Goal: Transaction & Acquisition: Download file/media

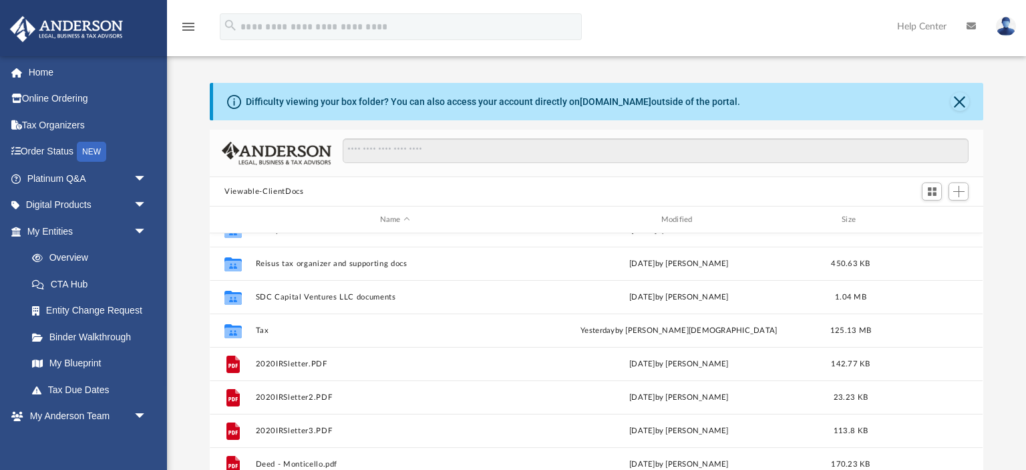
scroll to position [154, 0]
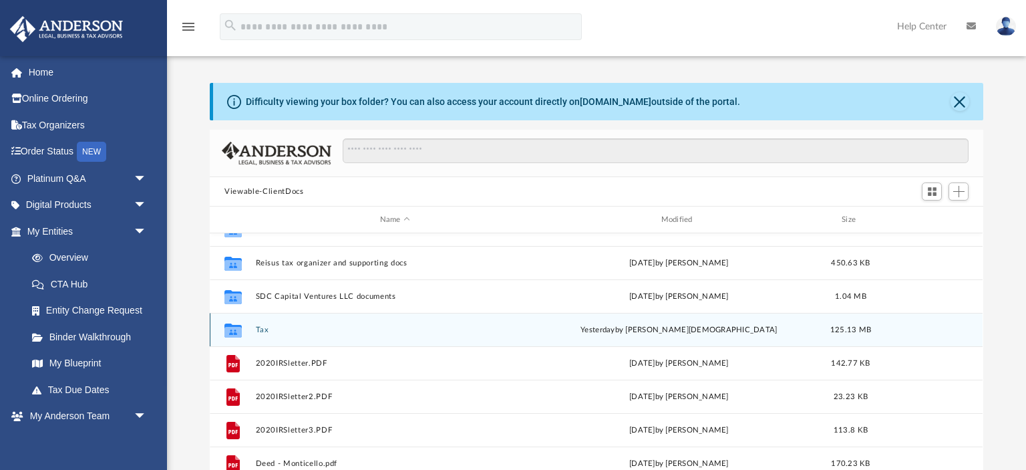
click at [264, 331] on button "Tax" at bounding box center [395, 329] width 279 height 9
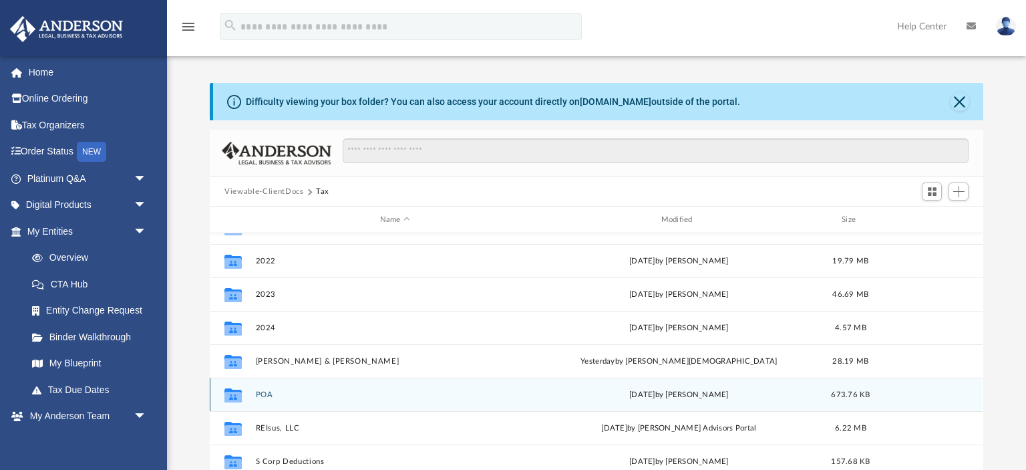
scroll to position [90, 0]
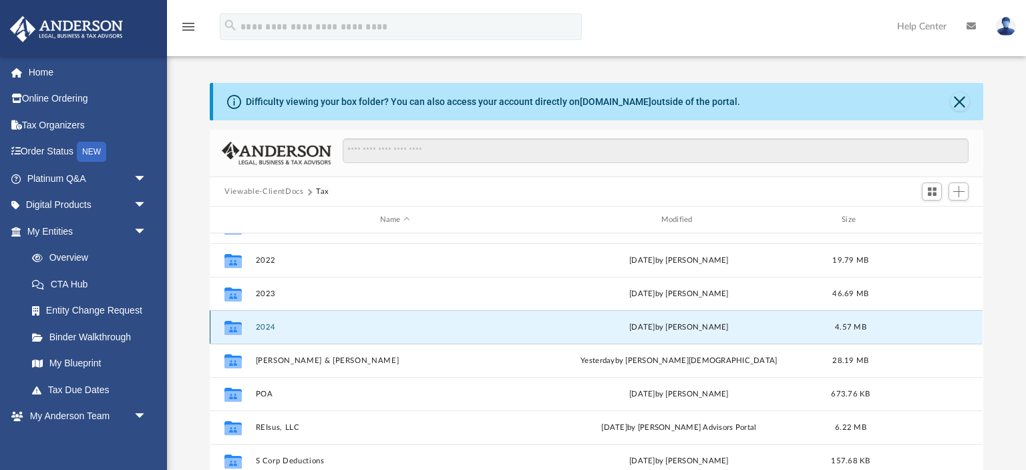
click at [265, 326] on button "2024" at bounding box center [395, 327] width 279 height 9
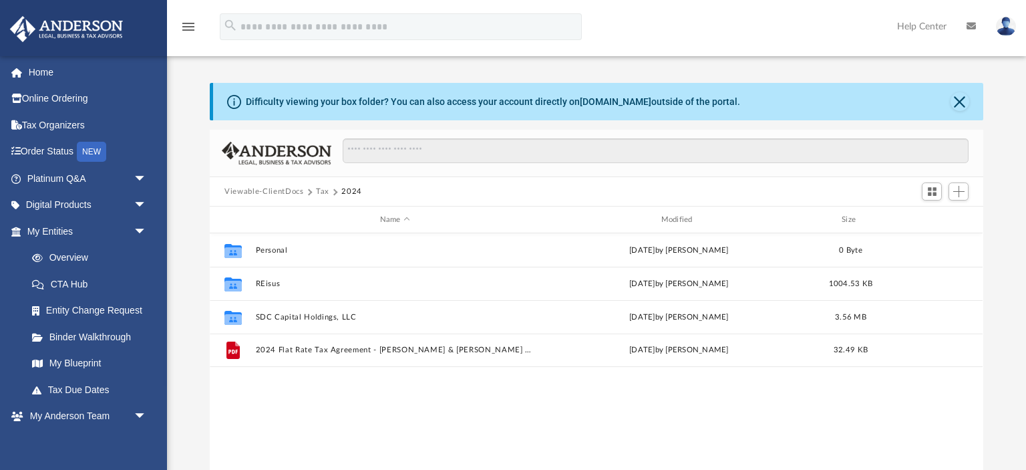
scroll to position [0, 0]
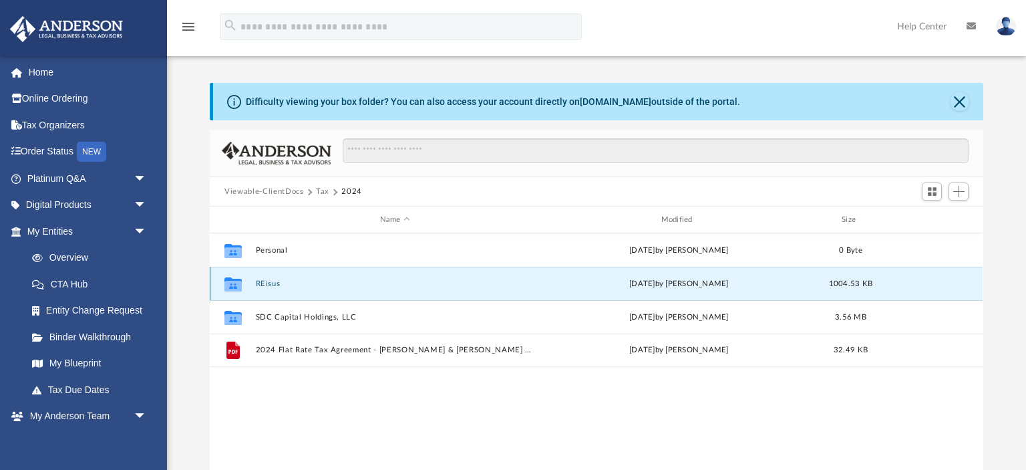
click at [269, 283] on button "REisus" at bounding box center [395, 283] width 279 height 9
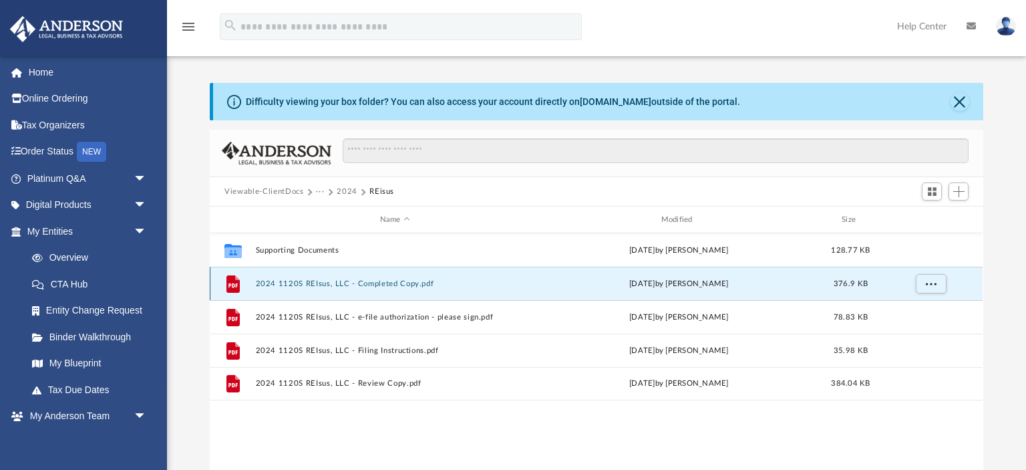
click at [269, 283] on button "2024 1120S REIsus, LLC - Completed Copy.pdf" at bounding box center [395, 283] width 279 height 9
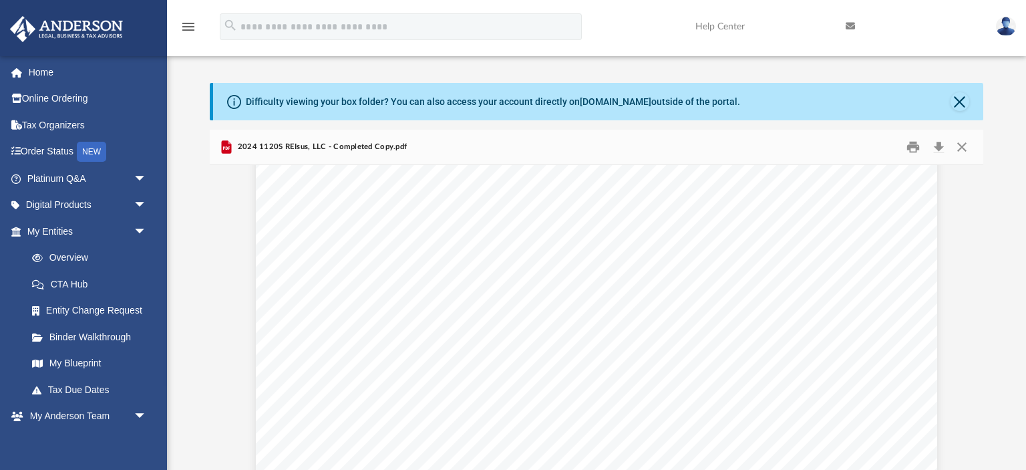
scroll to position [23648, 0]
click at [274, 353] on div "Under penalties of perjury, I declare that I have examined this report, and to …" at bounding box center [596, 469] width 681 height 882
drag, startPoint x: 338, startPoint y: 198, endPoint x: 444, endPoint y: 194, distance: 105.6
click at [444, 194] on div "Under penalties of perjury, I declare that I have examined this report, and to …" at bounding box center [596, 106] width 681 height 882
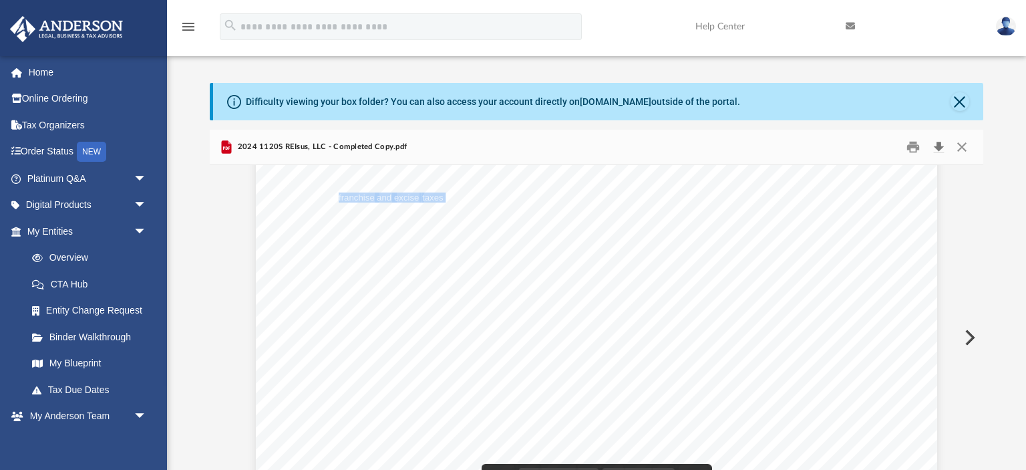
click at [938, 146] on button "Download" at bounding box center [939, 147] width 24 height 21
click at [962, 98] on button "Close" at bounding box center [960, 101] width 19 height 19
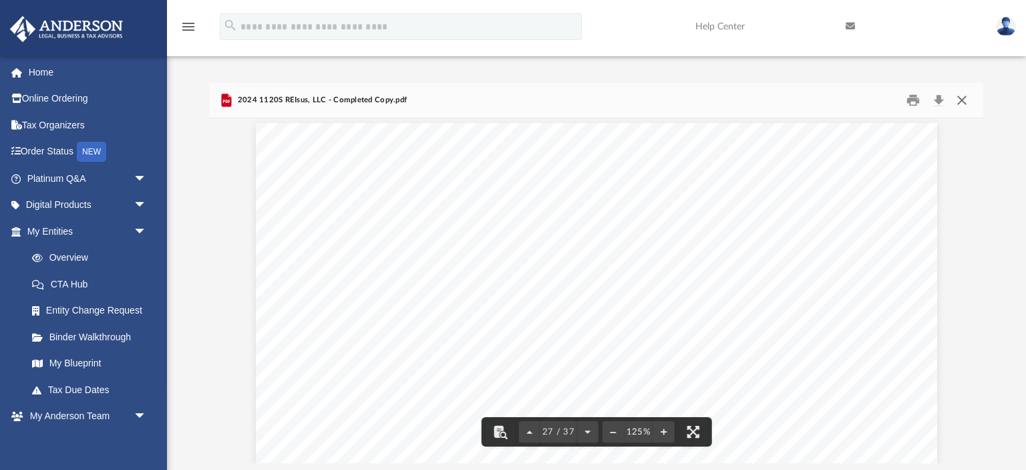
click at [962, 98] on button "Close" at bounding box center [962, 100] width 24 height 21
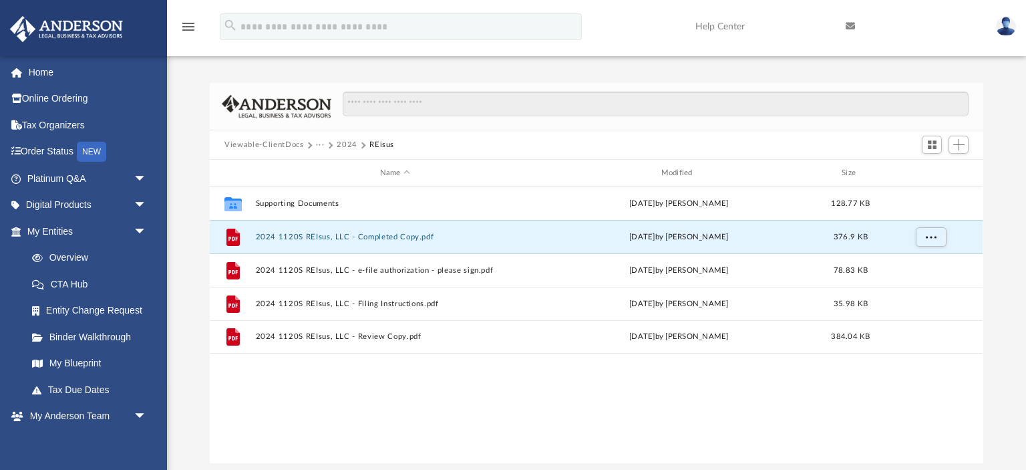
click at [343, 143] on button "2024" at bounding box center [347, 145] width 21 height 12
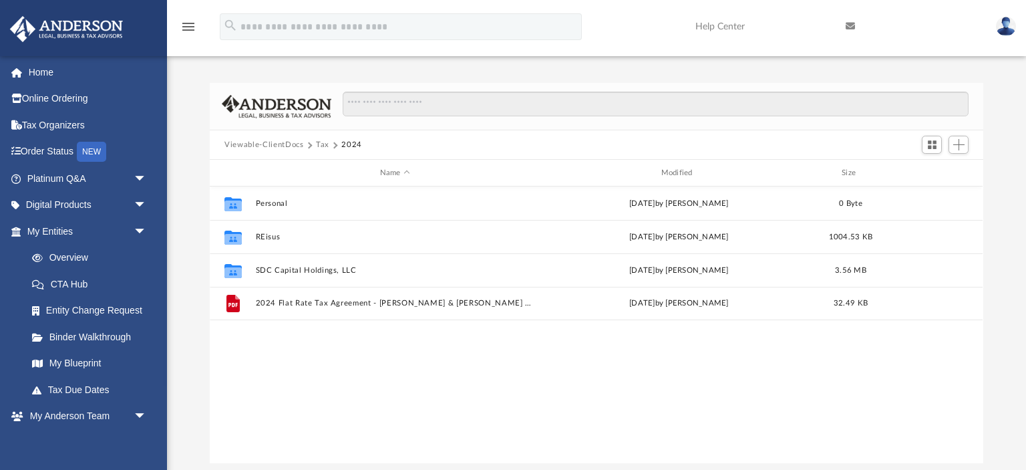
click at [321, 145] on button "Tax" at bounding box center [322, 145] width 13 height 12
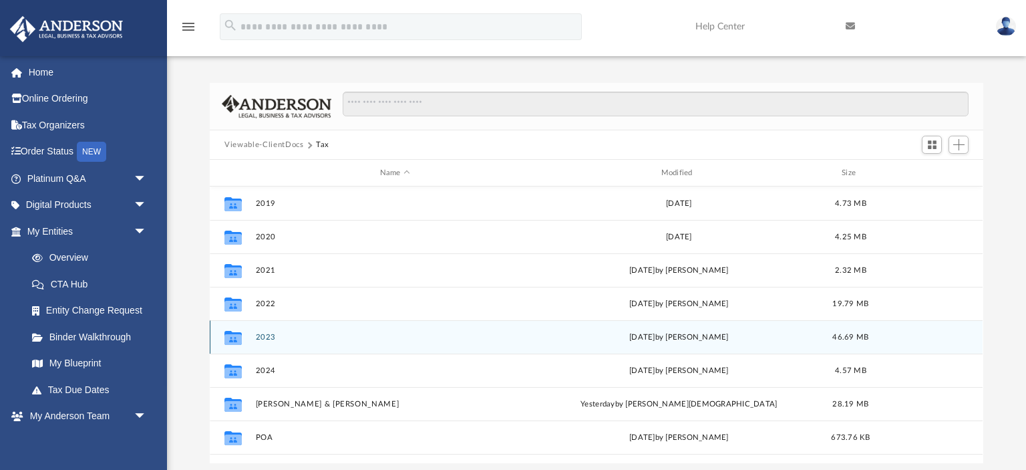
click at [266, 334] on button "2023" at bounding box center [395, 337] width 279 height 9
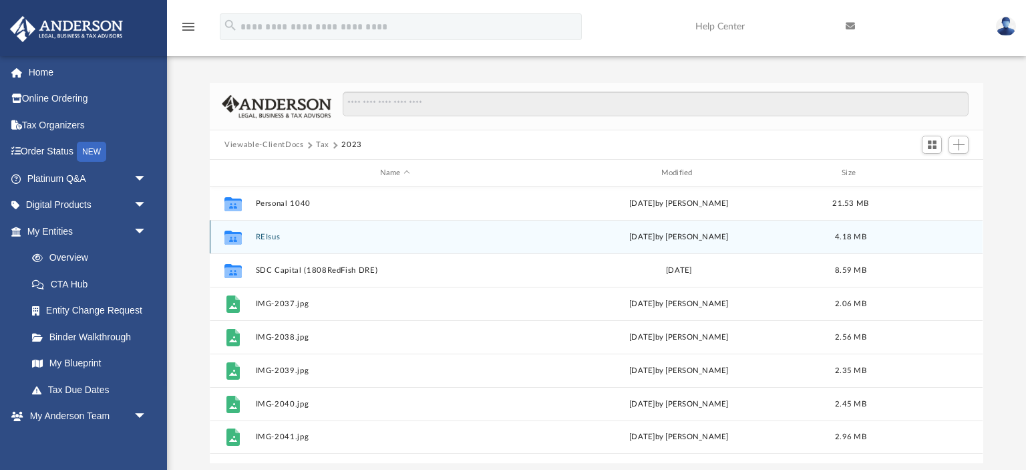
click at [270, 235] on button "REIsus" at bounding box center [395, 237] width 279 height 9
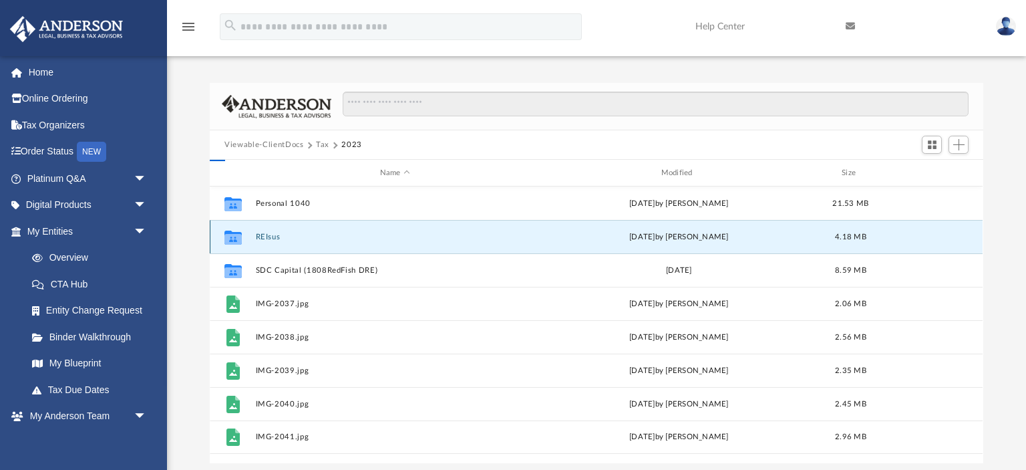
click at [270, 235] on button "REIsus" at bounding box center [395, 237] width 279 height 9
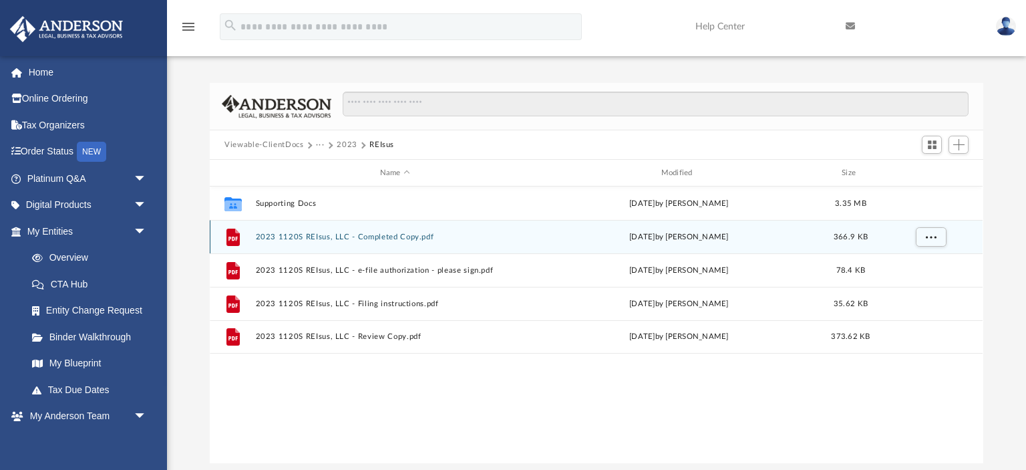
click at [270, 235] on button "2023 1120S REIsus, LLC - Completed Copy.pdf" at bounding box center [395, 237] width 279 height 9
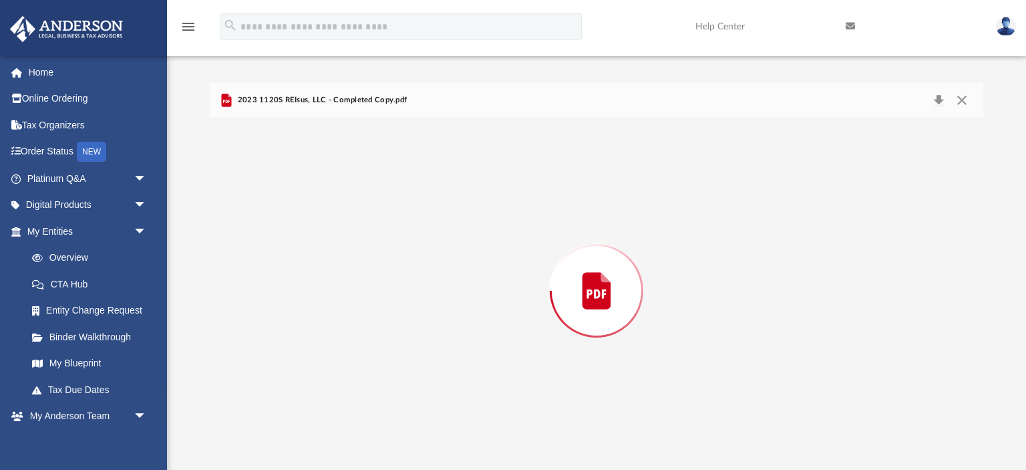
click at [270, 235] on div "Preview" at bounding box center [596, 290] width 773 height 345
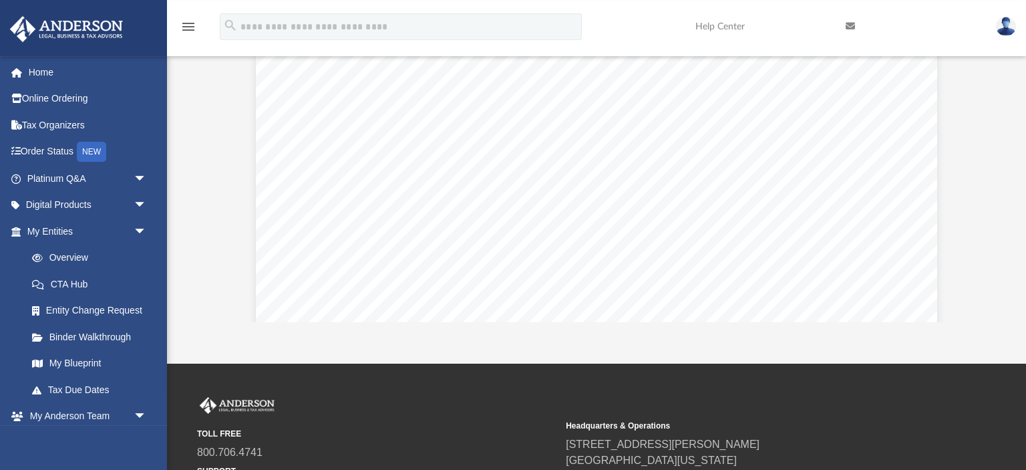
scroll to position [0, 0]
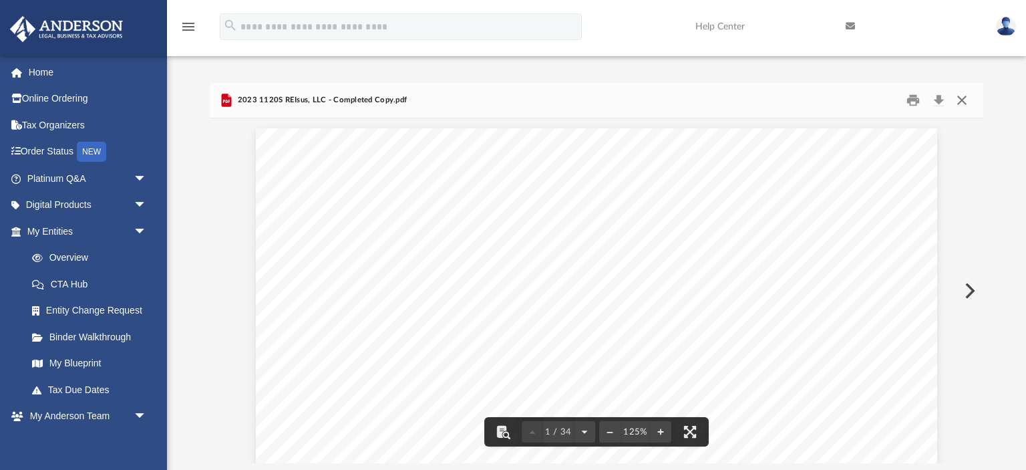
click at [958, 98] on button "Close" at bounding box center [962, 100] width 24 height 21
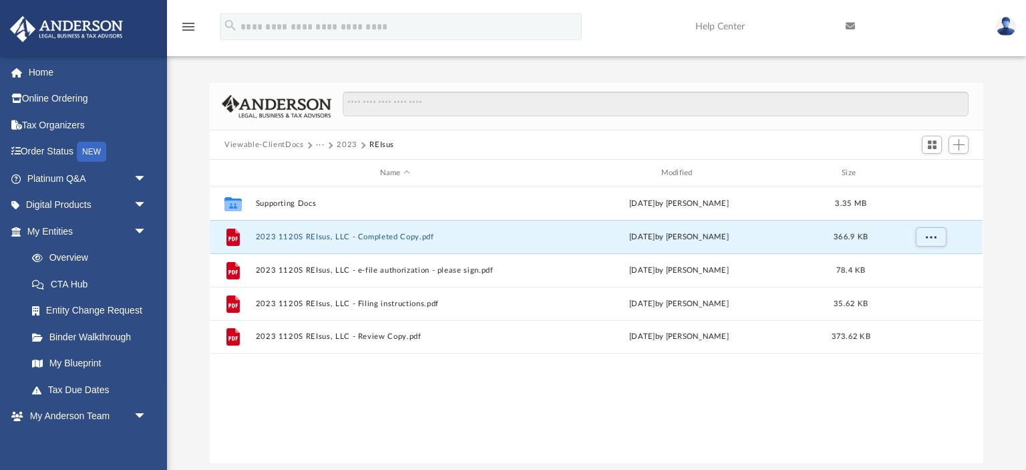
click at [341, 144] on button "2023" at bounding box center [347, 145] width 21 height 12
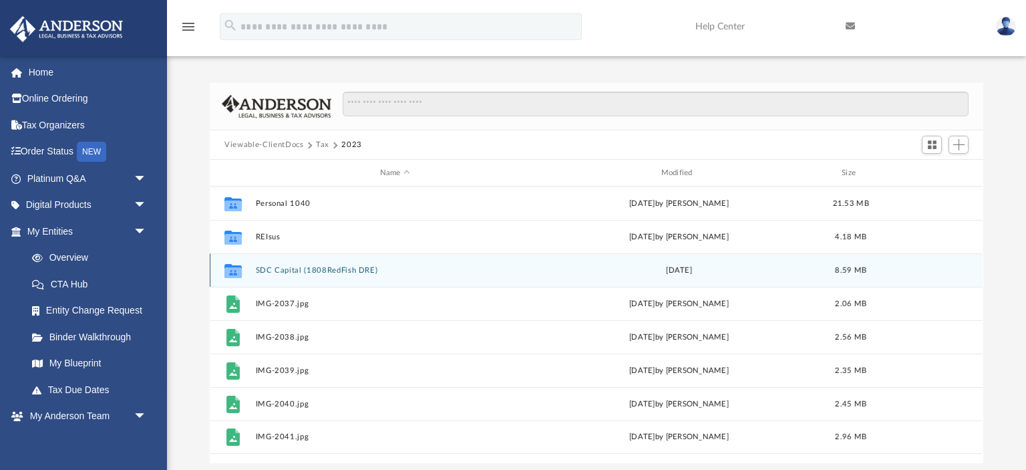
click at [271, 271] on button "SDC Capital (1808RedFish DRE)" at bounding box center [395, 270] width 279 height 9
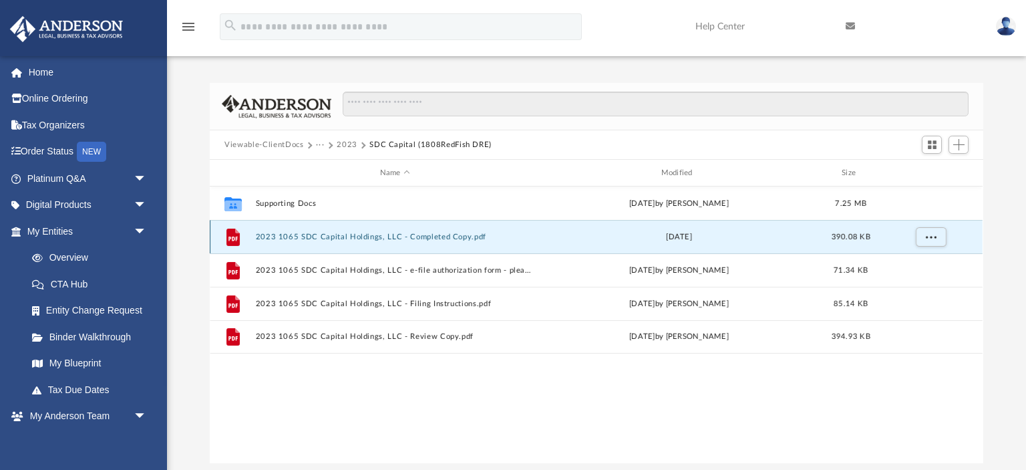
click at [295, 233] on button "2023 1065 SDC Capital Holdings, LLC - Completed Copy.pdf" at bounding box center [395, 237] width 279 height 9
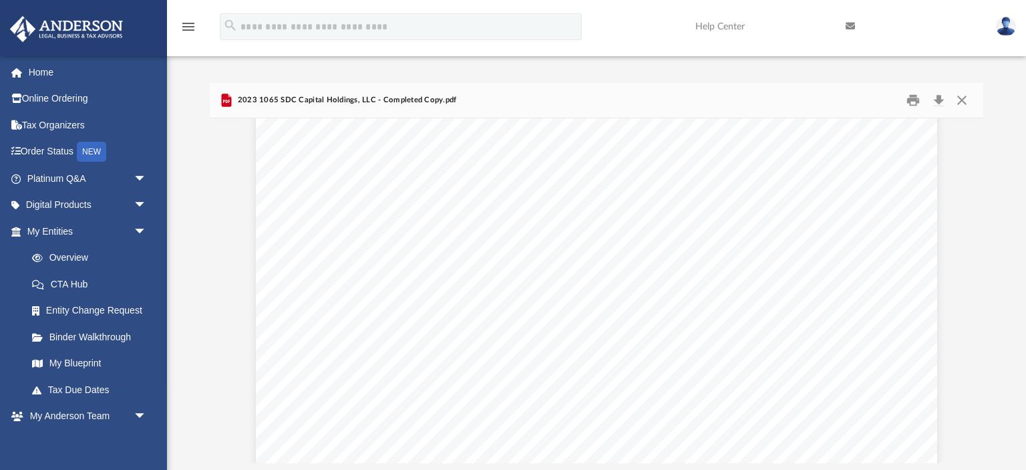
scroll to position [4643, 0]
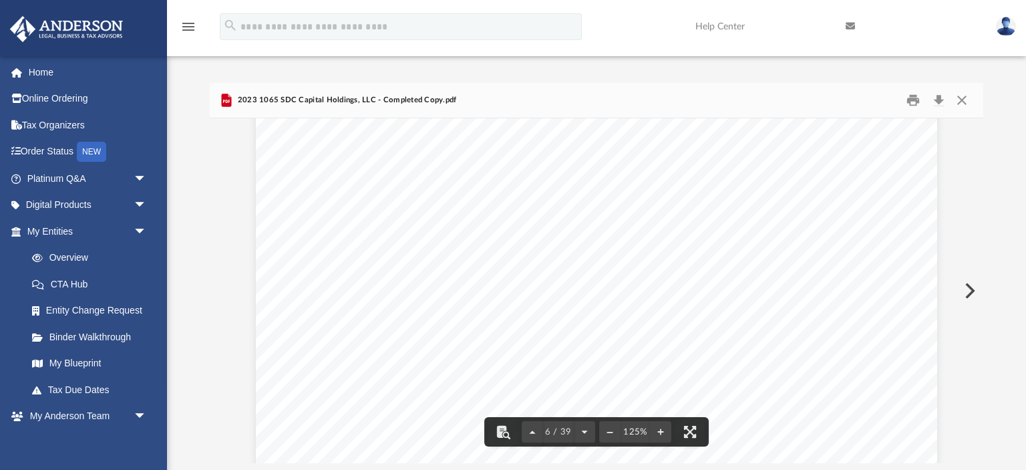
click at [278, 259] on div "311811 04-01-23 Increase (Decrease) Description Prior Year Current Year Name of…" at bounding box center [596, 436] width 681 height 882
click at [963, 103] on button "Close" at bounding box center [962, 100] width 24 height 21
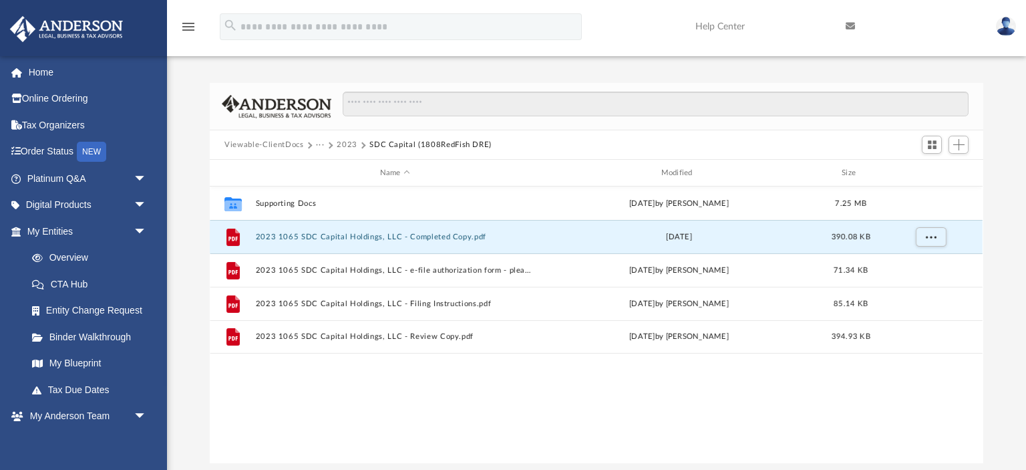
click at [345, 143] on button "2023" at bounding box center [347, 145] width 21 height 12
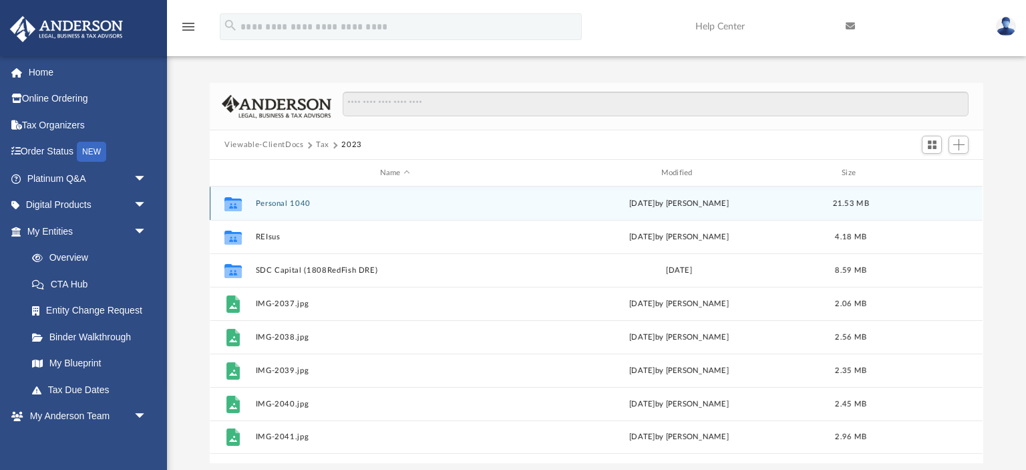
click at [274, 202] on button "Personal 1040" at bounding box center [395, 203] width 279 height 9
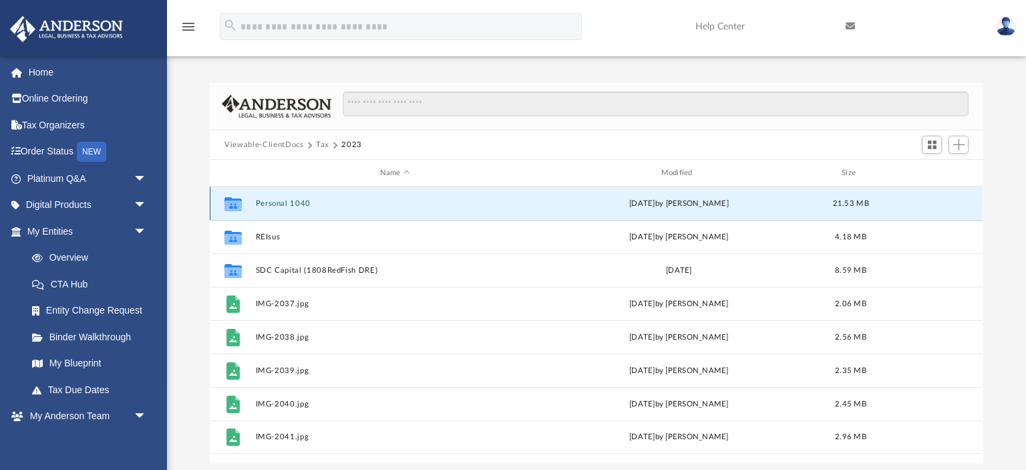
click at [274, 202] on button "Personal 1040" at bounding box center [395, 203] width 279 height 9
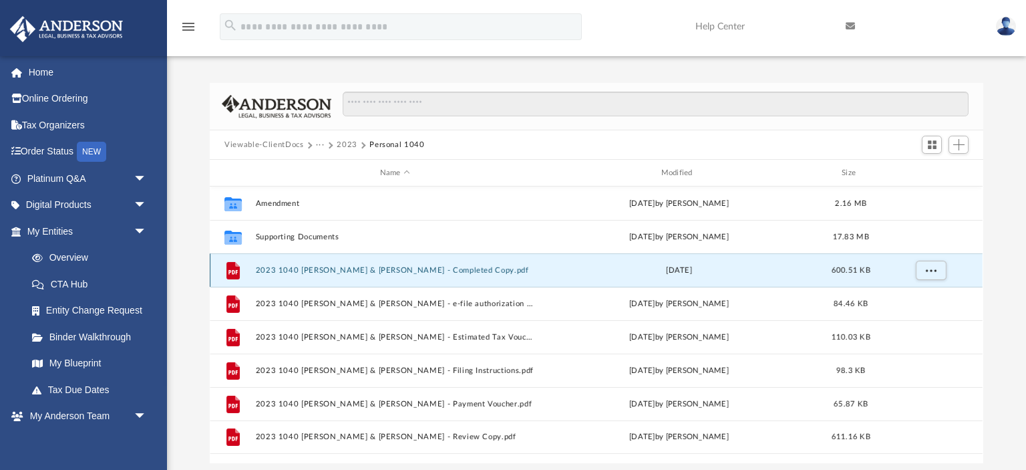
click at [275, 269] on button "2023 1040 Hoback, Leslie & Joe - Completed Copy.pdf" at bounding box center [395, 270] width 279 height 9
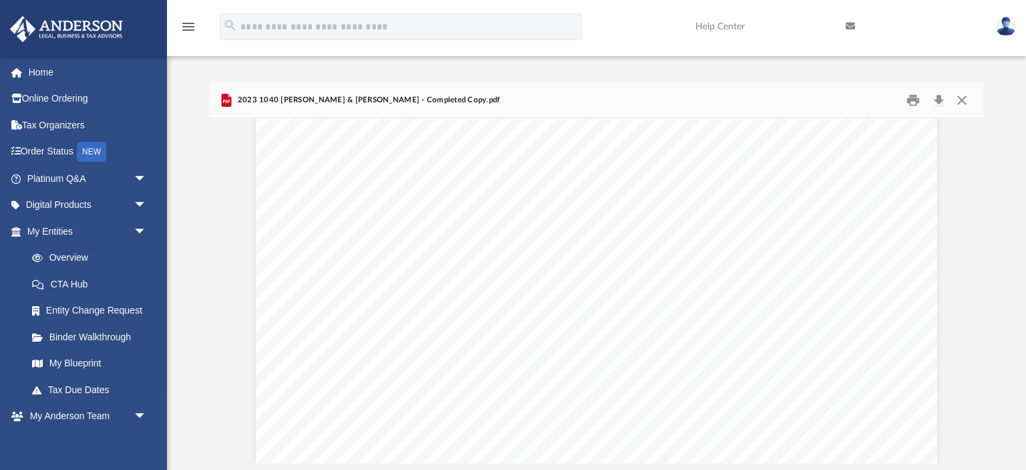
scroll to position [4112, 0]
click at [277, 302] on div "October 8, 2024 JOSEPH b. HOBACK II & LESLIE c. HOBACK 11645 S Monticello Dr. K…" at bounding box center [596, 270] width 681 height 882
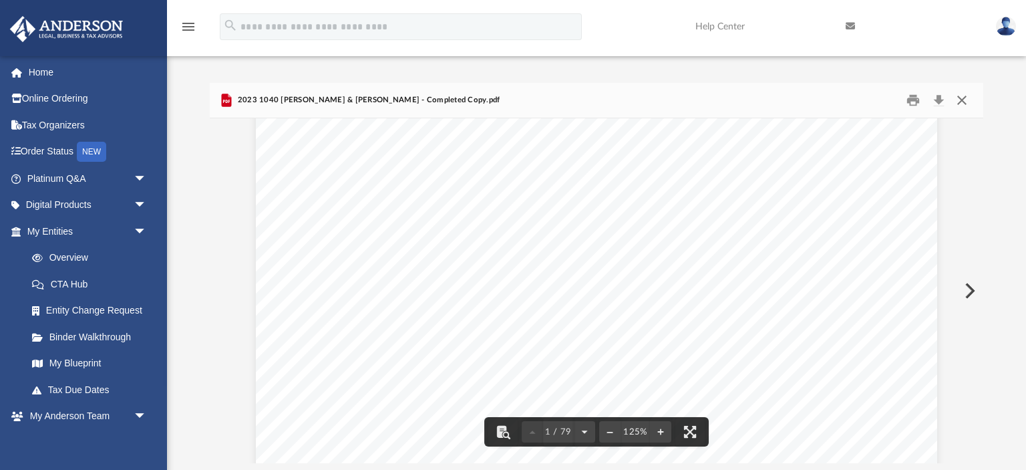
click at [963, 105] on button "Close" at bounding box center [962, 100] width 24 height 21
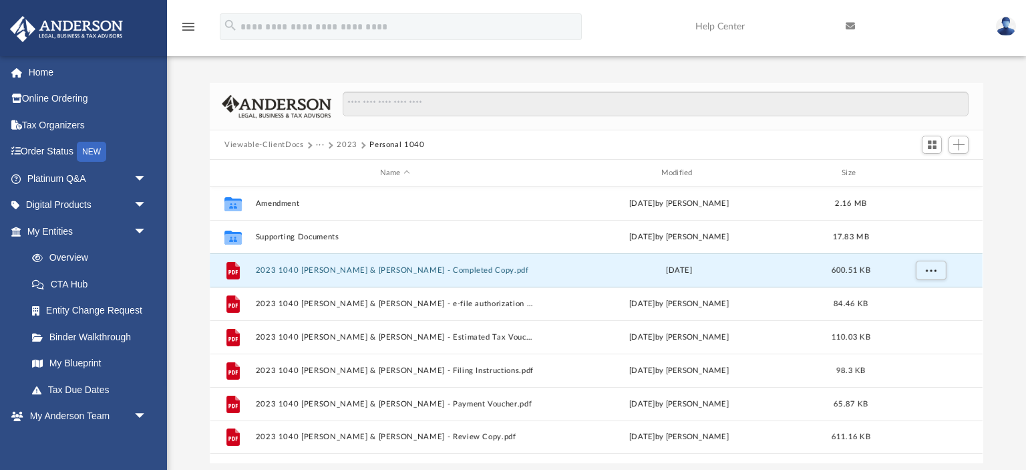
click at [343, 145] on button "2023" at bounding box center [347, 145] width 21 height 12
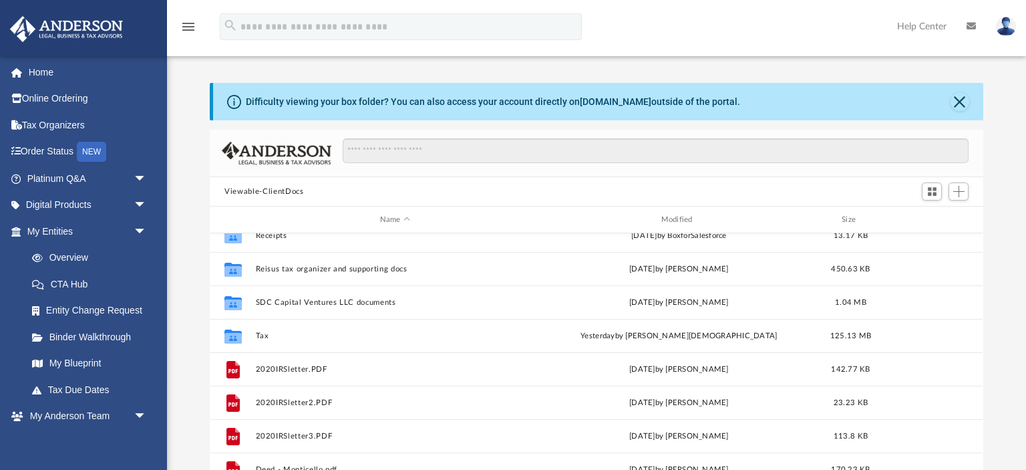
scroll to position [150, 0]
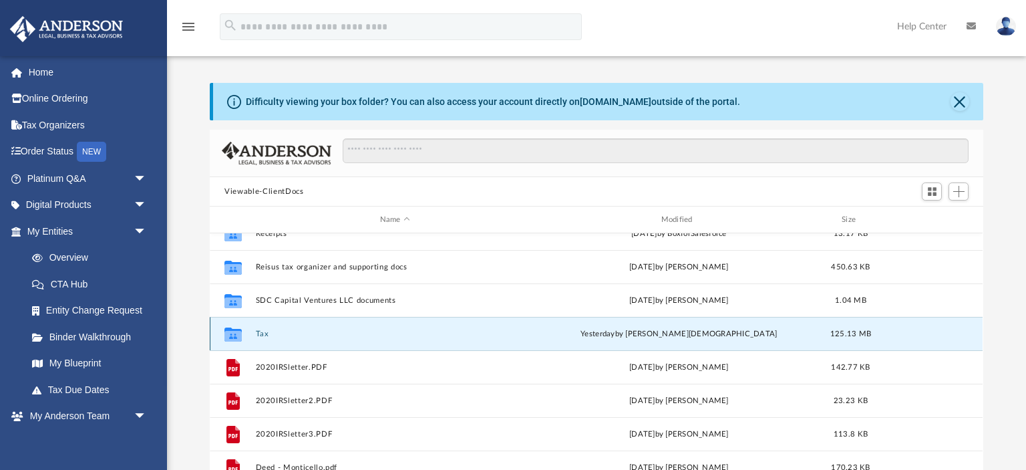
click at [263, 331] on button "Tax" at bounding box center [395, 333] width 279 height 9
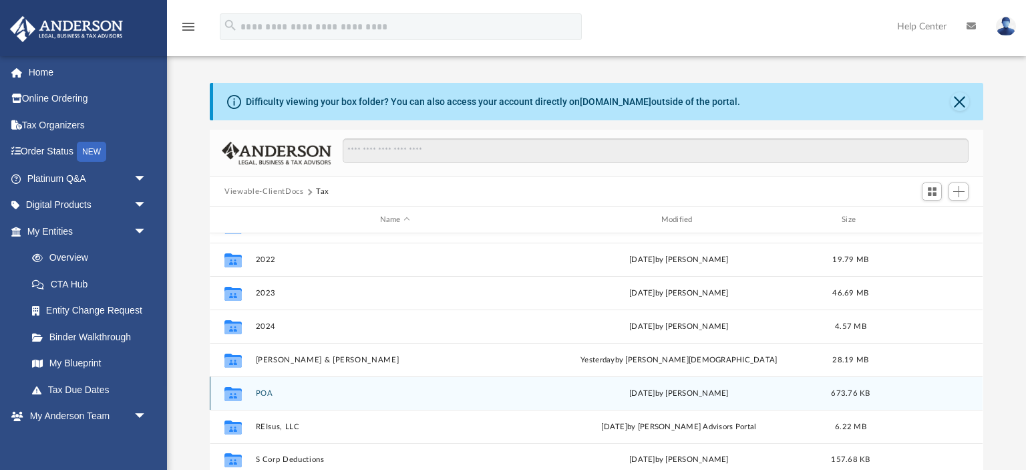
scroll to position [0, 0]
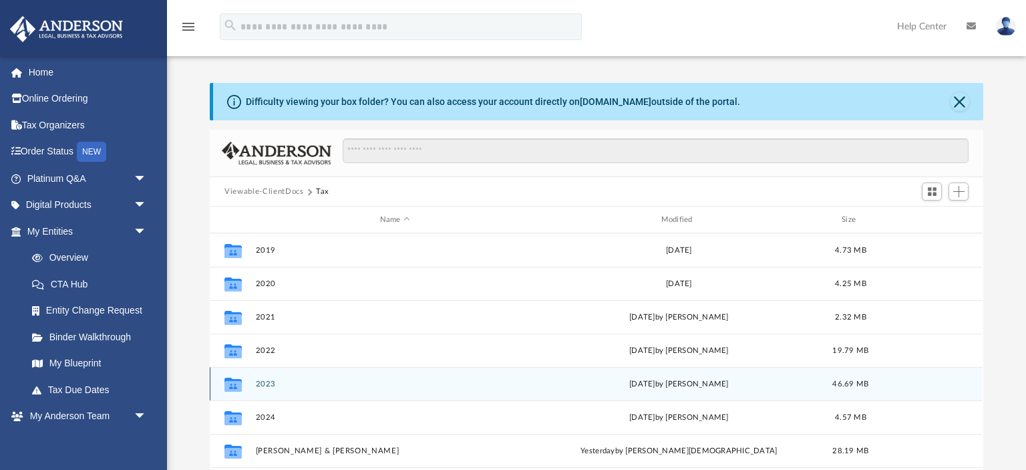
click at [266, 382] on button "2023" at bounding box center [395, 383] width 279 height 9
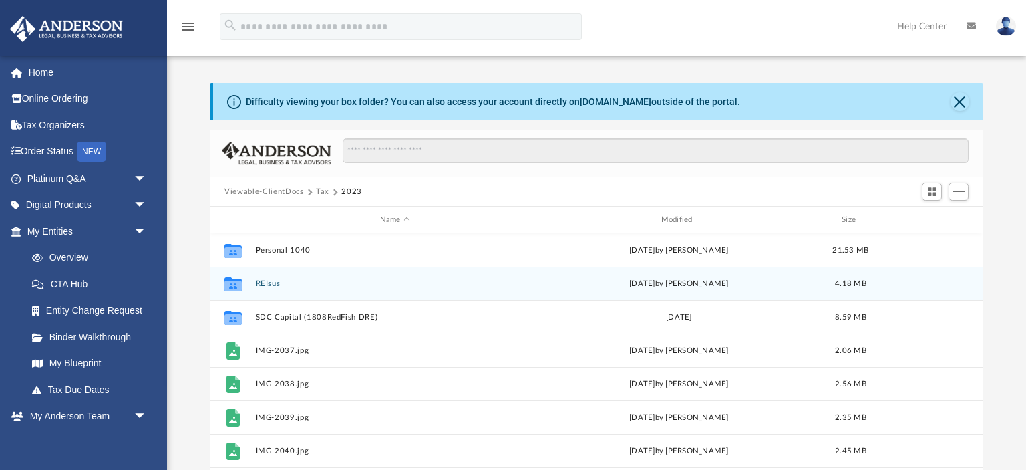
click at [269, 283] on button "REIsus" at bounding box center [395, 283] width 279 height 9
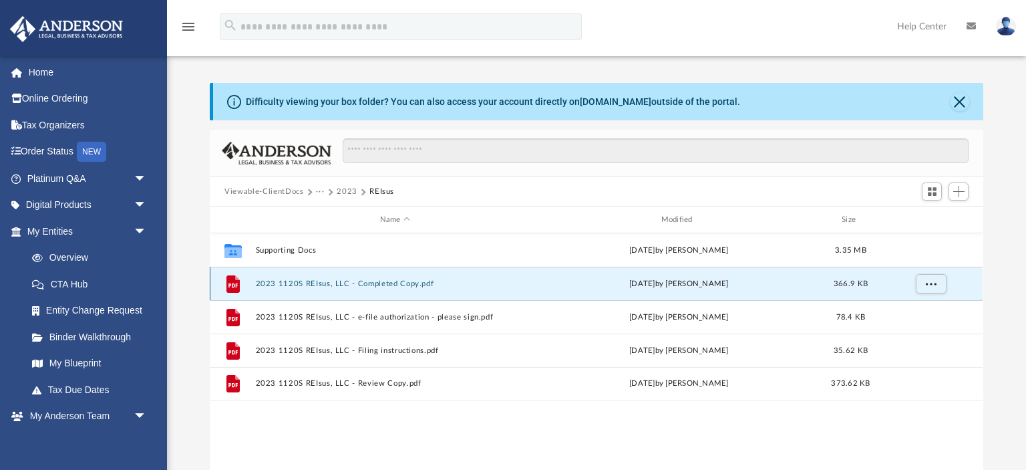
click at [269, 283] on button "2023 1120S REIsus, LLC - Completed Copy.pdf" at bounding box center [395, 283] width 279 height 9
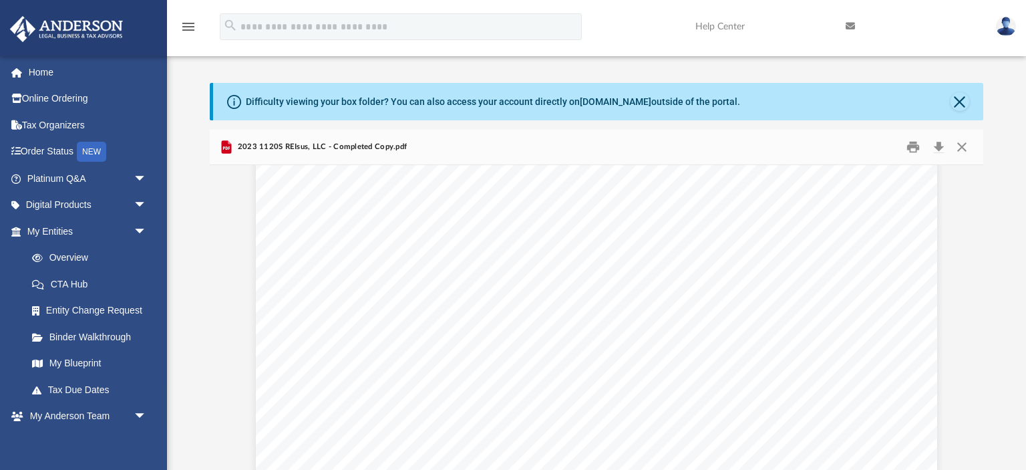
scroll to position [22150, 0]
